Goal: Navigation & Orientation: Find specific page/section

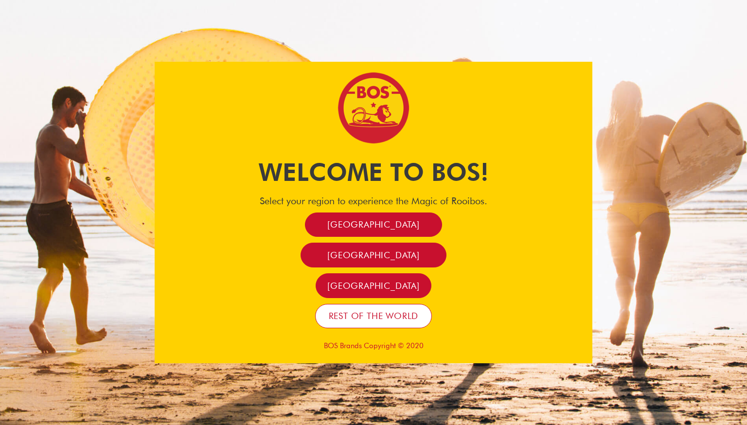
click at [374, 317] on span "Rest of the world" at bounding box center [374, 315] width 90 height 11
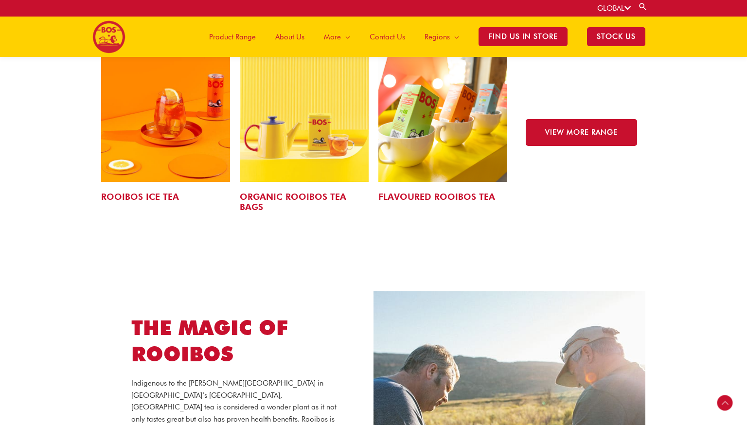
scroll to position [1053, 0]
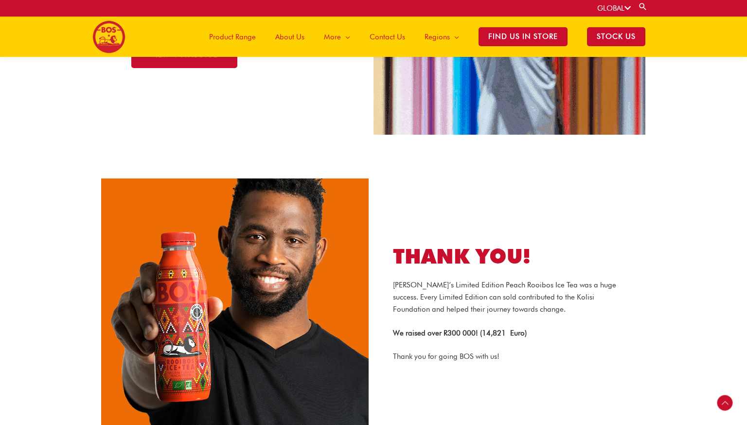
click at [293, 38] on span "About Us" at bounding box center [289, 36] width 29 height 29
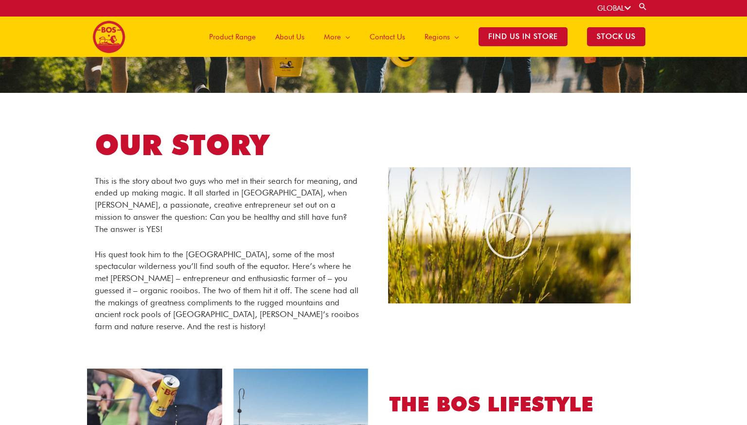
scroll to position [120, 0]
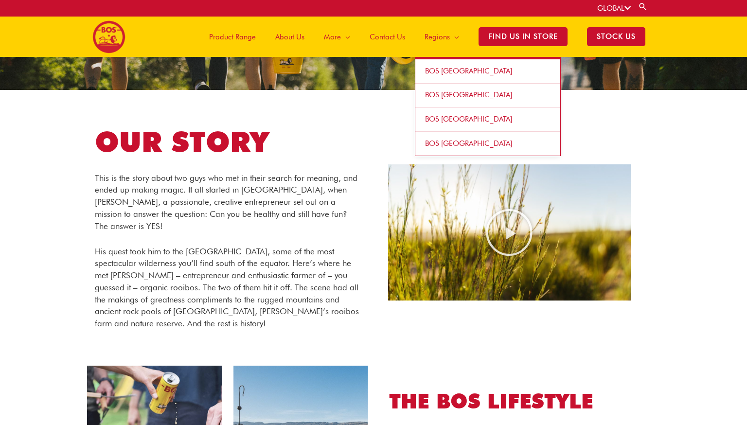
click at [451, 77] on link "BOS [GEOGRAPHIC_DATA]" at bounding box center [488, 71] width 145 height 24
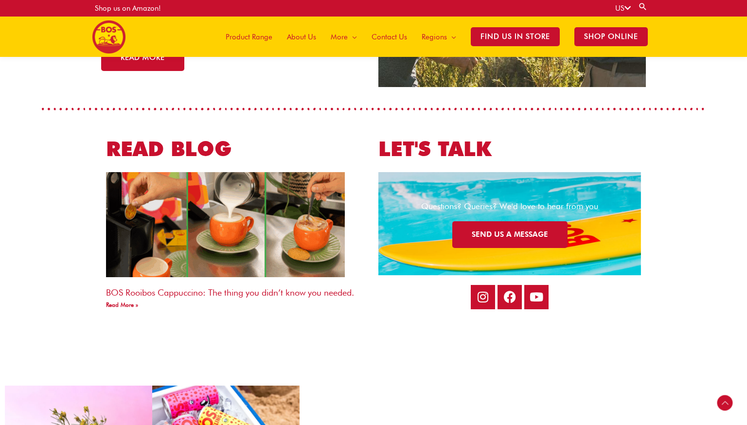
scroll to position [1930, 0]
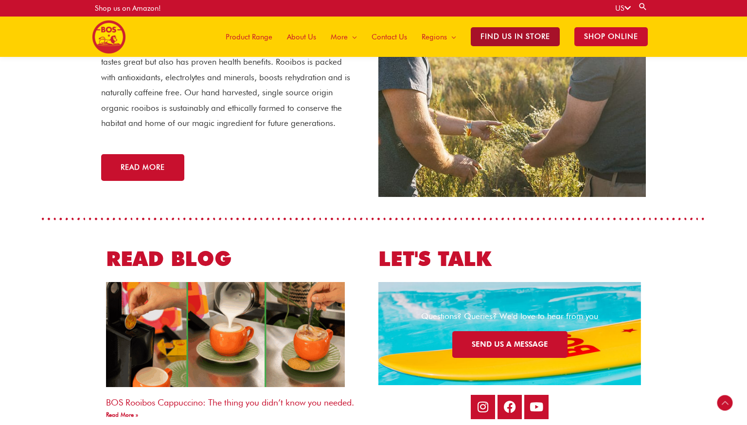
click at [511, 44] on span "Find Us in Store" at bounding box center [515, 36] width 89 height 19
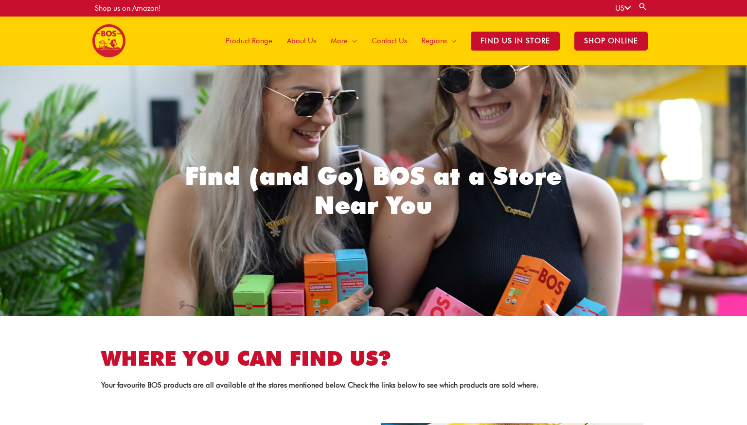
click at [258, 42] on span "Product Range" at bounding box center [249, 40] width 47 height 29
